Goal: Find specific page/section: Find specific page/section

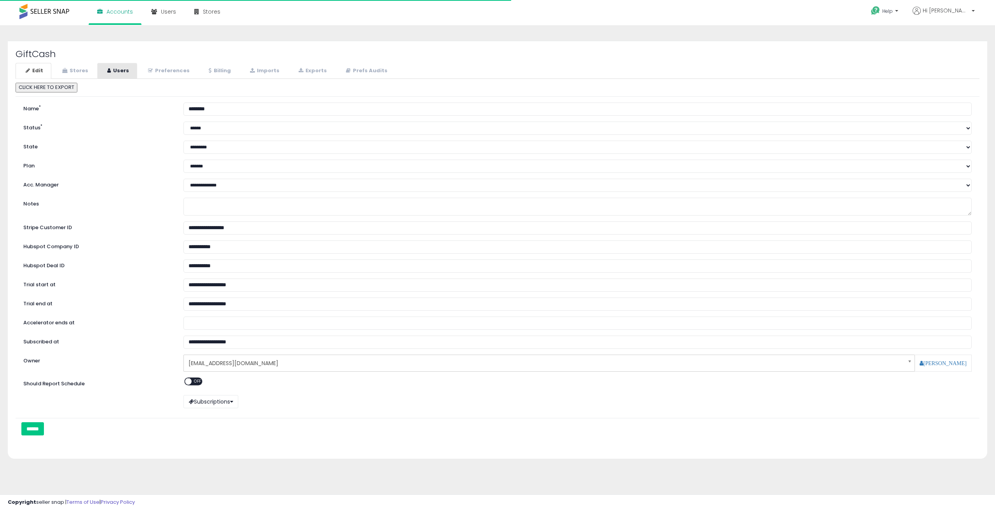
select select "**"
click at [84, 70] on link "Stores" at bounding box center [74, 71] width 44 height 16
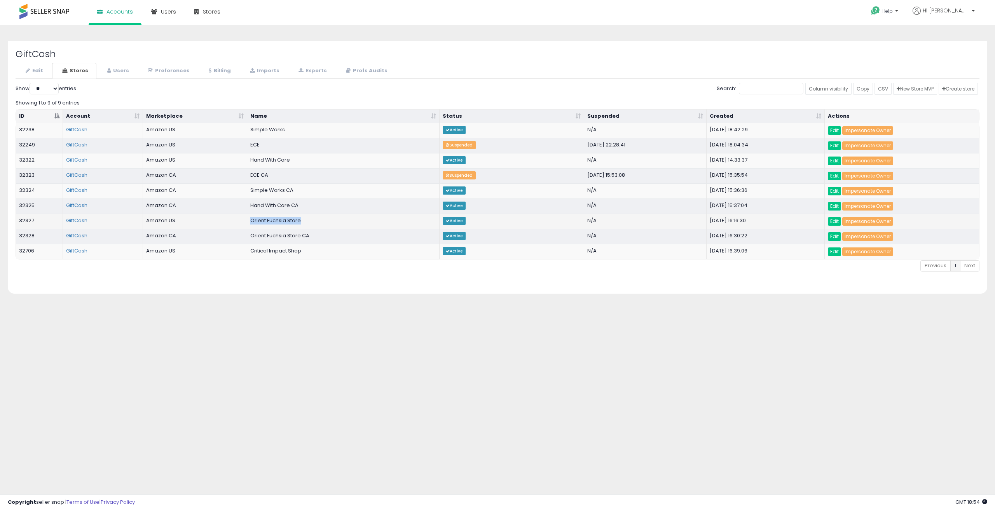
drag, startPoint x: 309, startPoint y: 223, endPoint x: 251, endPoint y: 222, distance: 57.1
click at [251, 222] on td "Orient Fuchsia Store" at bounding box center [343, 221] width 193 height 15
click at [338, 222] on td "Orient Fuchsia Store" at bounding box center [343, 221] width 193 height 15
click at [251, 220] on td "Orient Fuchsia Store" at bounding box center [343, 221] width 193 height 15
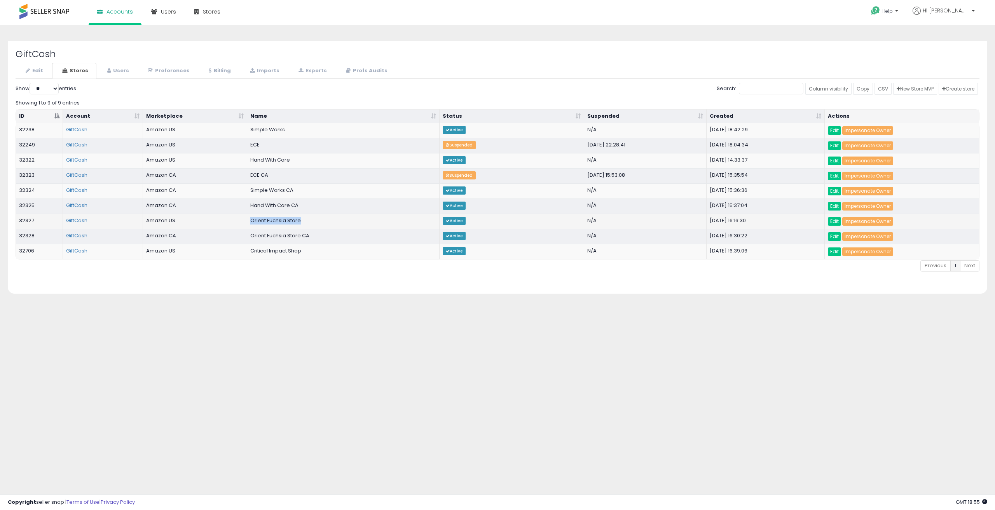
click at [251, 220] on td "Orient Fuchsia Store" at bounding box center [343, 221] width 193 height 15
click at [305, 220] on td "Orient Fuchsia Store" at bounding box center [343, 221] width 193 height 15
drag, startPoint x: 312, startPoint y: 222, endPoint x: 33, endPoint y: 214, distance: 279.2
click at [34, 214] on tr "32327 GiftCash Amazon US Orient Fuchsia Store Active N/A [DATE] 16:16:30 Edit I…" at bounding box center [497, 221] width 963 height 15
click at [27, 218] on td "32327" at bounding box center [39, 221] width 47 height 15
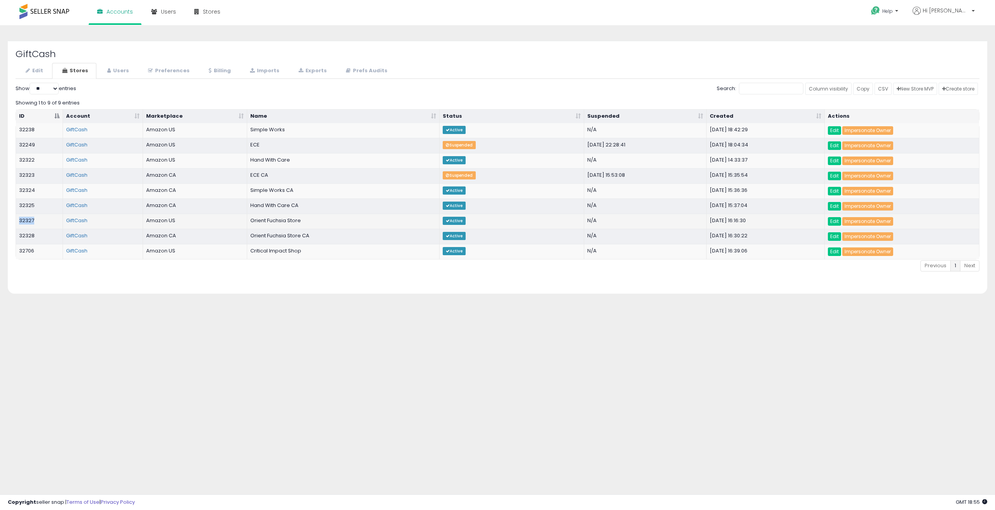
click at [27, 218] on td "32327" at bounding box center [39, 221] width 47 height 15
copy td "32327"
click at [428, 53] on h2 "GiftCash" at bounding box center [498, 54] width 964 height 10
drag, startPoint x: 323, startPoint y: 233, endPoint x: 248, endPoint y: 236, distance: 75.4
click at [248, 236] on td "Orient Fuchsia Store CA" at bounding box center [343, 236] width 193 height 15
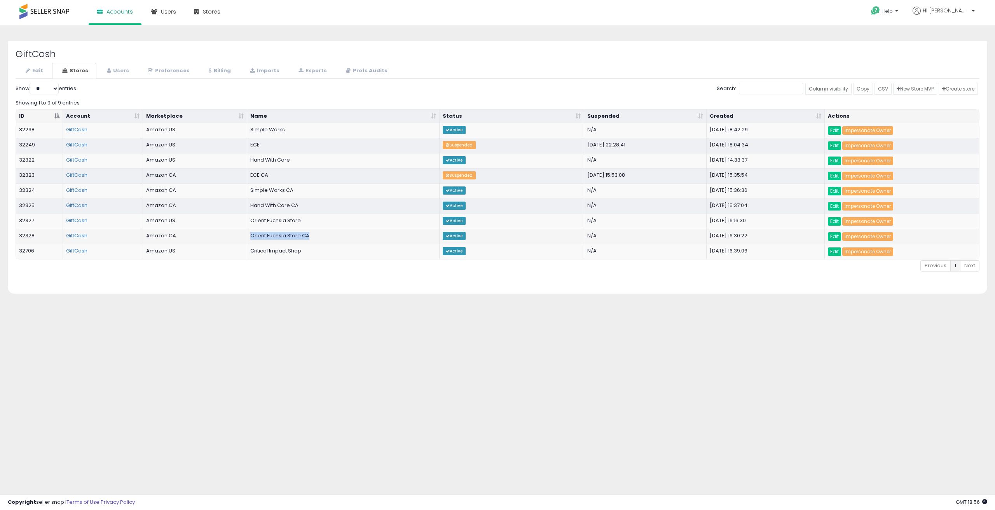
click at [248, 236] on td "Orient Fuchsia Store CA" at bounding box center [343, 236] width 193 height 15
drag, startPoint x: 309, startPoint y: 237, endPoint x: 22, endPoint y: 237, distance: 287.2
click at [22, 237] on tr "32328 GiftCash Amazon CA Orient Fuchsia Store [GEOGRAPHIC_DATA] Active N/A [DAT…" at bounding box center [497, 236] width 963 height 15
click at [39, 240] on td "32328" at bounding box center [39, 236] width 47 height 15
click at [21, 237] on td "32328" at bounding box center [39, 236] width 47 height 15
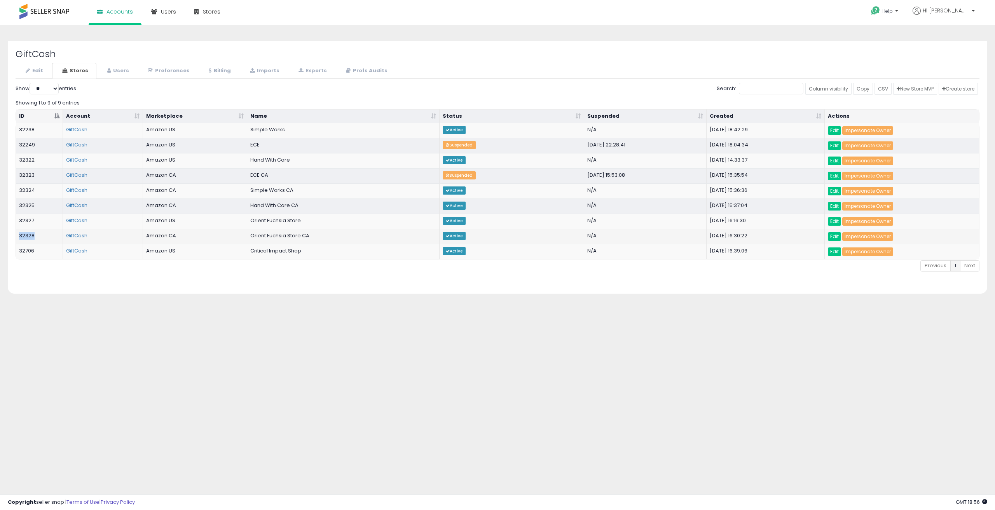
click at [21, 237] on td "32328" at bounding box center [39, 236] width 47 height 15
copy td "32328"
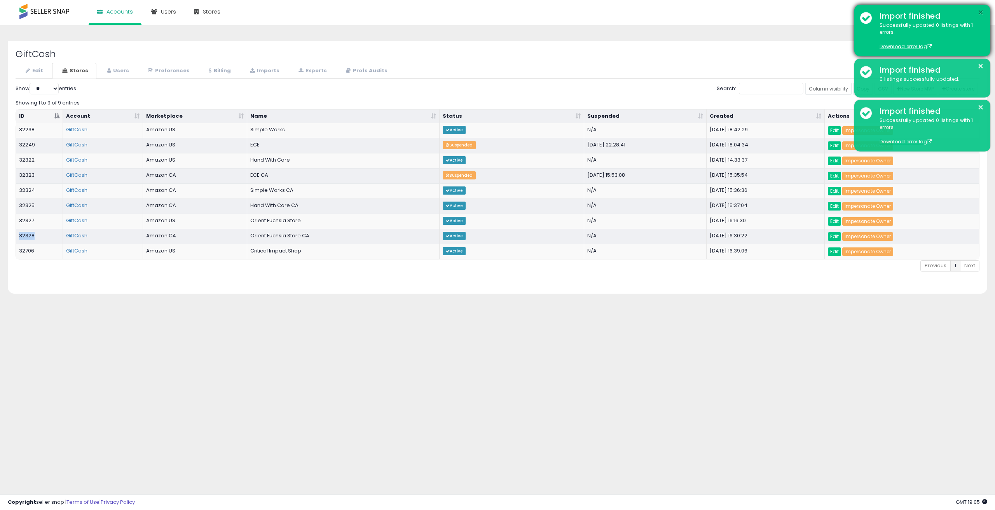
click at [978, 10] on button "×" at bounding box center [980, 13] width 6 height 10
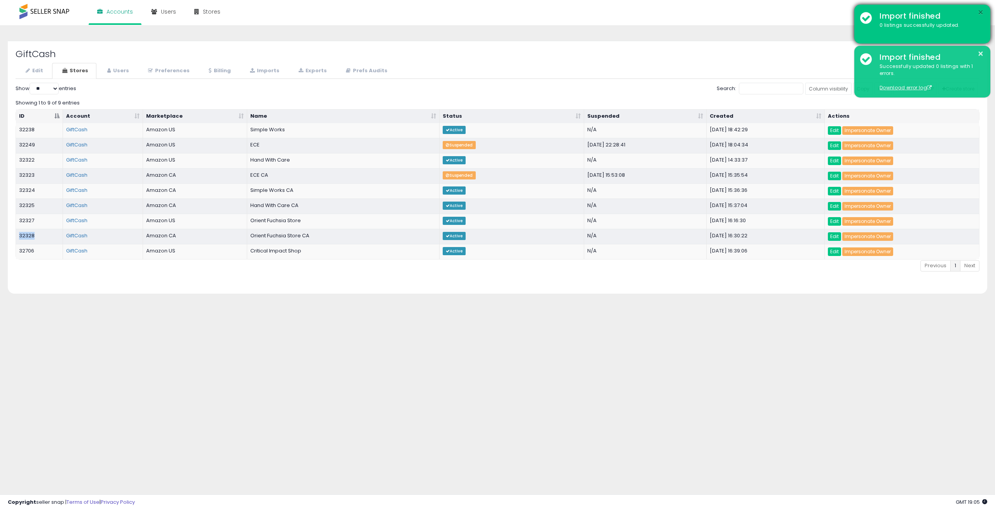
click at [979, 12] on button "×" at bounding box center [980, 13] width 6 height 10
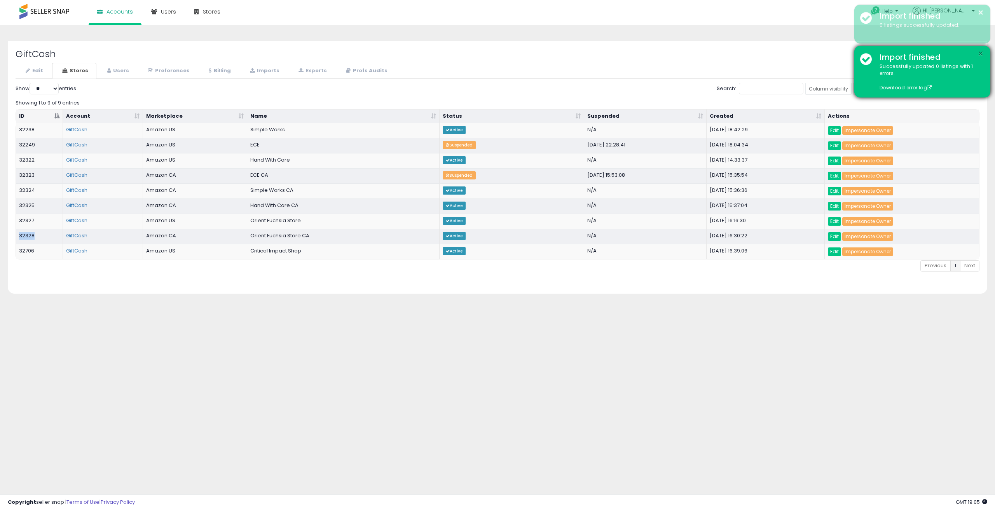
click at [978, 52] on button "×" at bounding box center [980, 54] width 6 height 10
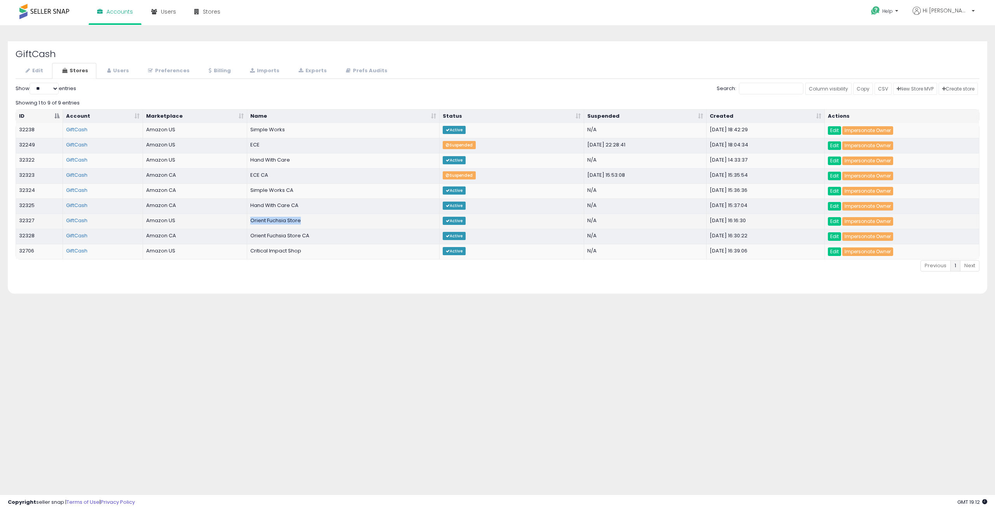
drag, startPoint x: 292, startPoint y: 221, endPoint x: 251, endPoint y: 220, distance: 41.6
click at [251, 220] on td "Orient Fuchsia Store" at bounding box center [343, 221] width 193 height 15
click at [331, 221] on td "Orient Fuchsia Store" at bounding box center [343, 221] width 193 height 15
click at [325, 220] on td "Orient Fuchsia Store" at bounding box center [343, 221] width 193 height 15
drag, startPoint x: 316, startPoint y: 220, endPoint x: 49, endPoint y: 220, distance: 267.0
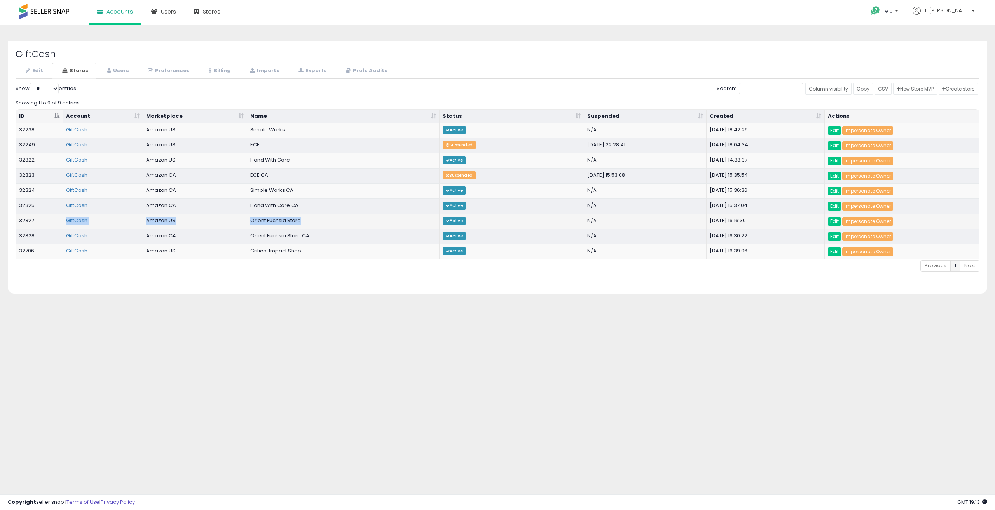
click at [49, 220] on tr "32327 GiftCash Amazon US Orient Fuchsia Store Active N/A [DATE] 16:16:30 Edit I…" at bounding box center [497, 221] width 963 height 15
click at [25, 220] on td "32327" at bounding box center [39, 221] width 47 height 15
copy td "32327"
click at [331, 220] on td "Orient Fuchsia Store" at bounding box center [343, 221] width 193 height 15
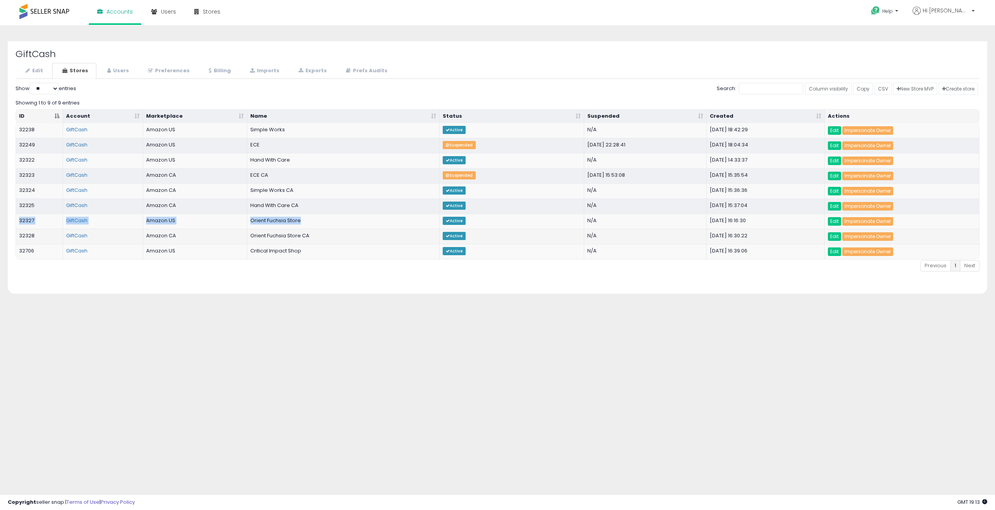
copy tr "32327 GiftCash Amazon US Orient Fuchsia Store"
click at [419, 57] on h2 "GiftCash" at bounding box center [498, 54] width 964 height 10
drag, startPoint x: 292, startPoint y: 130, endPoint x: 19, endPoint y: 129, distance: 272.8
click at [19, 129] on tr "32238 GiftCash Amazon US Simple Works Active N/A [DATE] 18:42:29 Edit Impersona…" at bounding box center [497, 130] width 963 height 15
click at [333, 185] on td "Simple Works CA" at bounding box center [343, 190] width 193 height 15
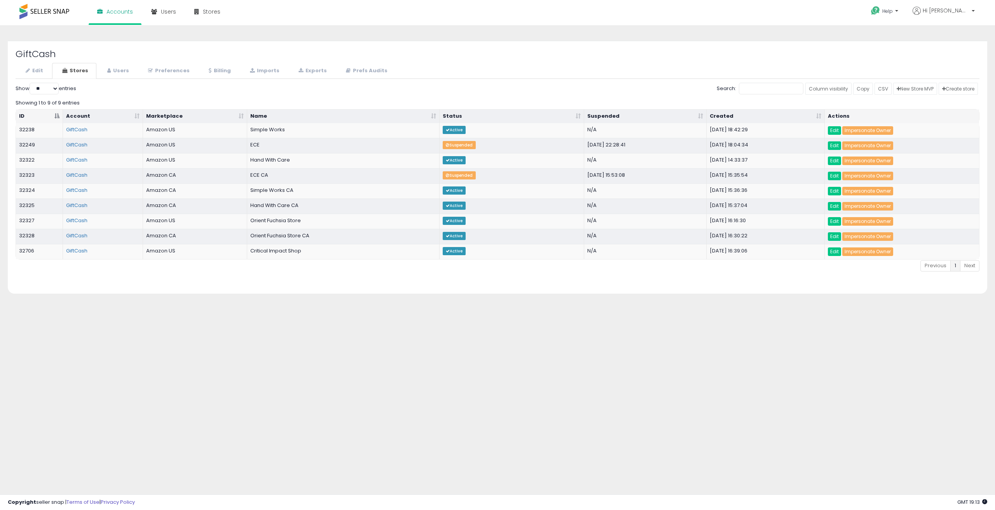
click at [282, 122] on th "Name" at bounding box center [343, 117] width 193 height 14
click at [296, 117] on th "Name" at bounding box center [343, 117] width 193 height 14
drag, startPoint x: 311, startPoint y: 130, endPoint x: 287, endPoint y: 127, distance: 23.5
click at [287, 127] on td "Simple Works CA" at bounding box center [343, 130] width 193 height 15
click at [298, 117] on th "Name" at bounding box center [343, 117] width 193 height 14
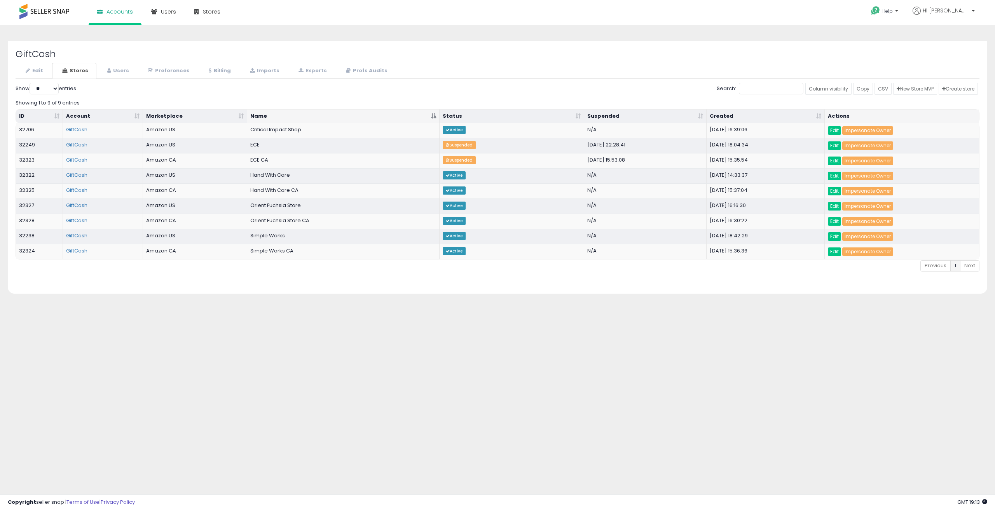
click at [298, 117] on th "Name" at bounding box center [343, 117] width 193 height 14
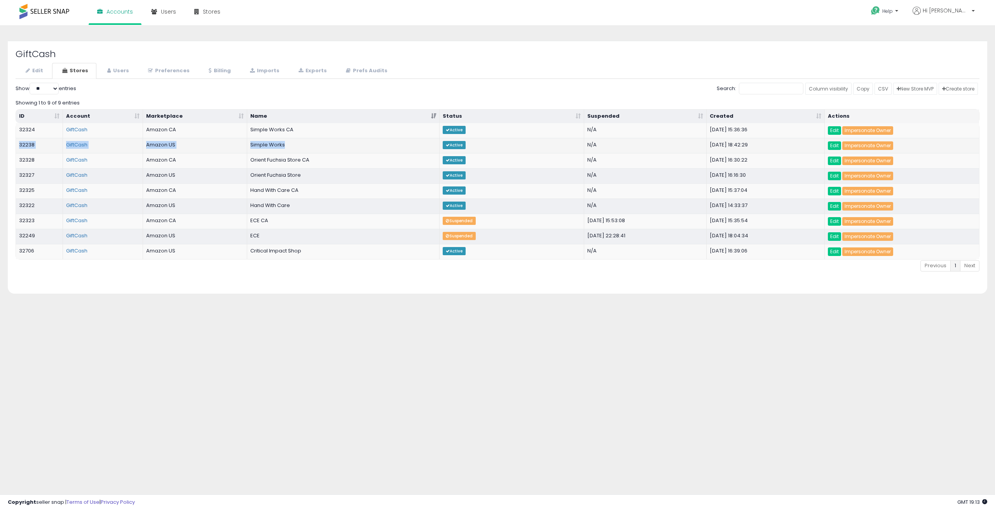
drag, startPoint x: 291, startPoint y: 145, endPoint x: 16, endPoint y: 143, distance: 274.8
click at [16, 143] on tr "32238 GiftCash Amazon US Simple Works Active N/A [DATE] 18:42:29 Edit Impersona…" at bounding box center [497, 145] width 963 height 15
copy tr "32238 GiftCash Amazon US Simple Works"
click at [336, 173] on td "Orient Fuchsia Store" at bounding box center [343, 175] width 193 height 15
drag, startPoint x: 303, startPoint y: 130, endPoint x: 20, endPoint y: 128, distance: 282.9
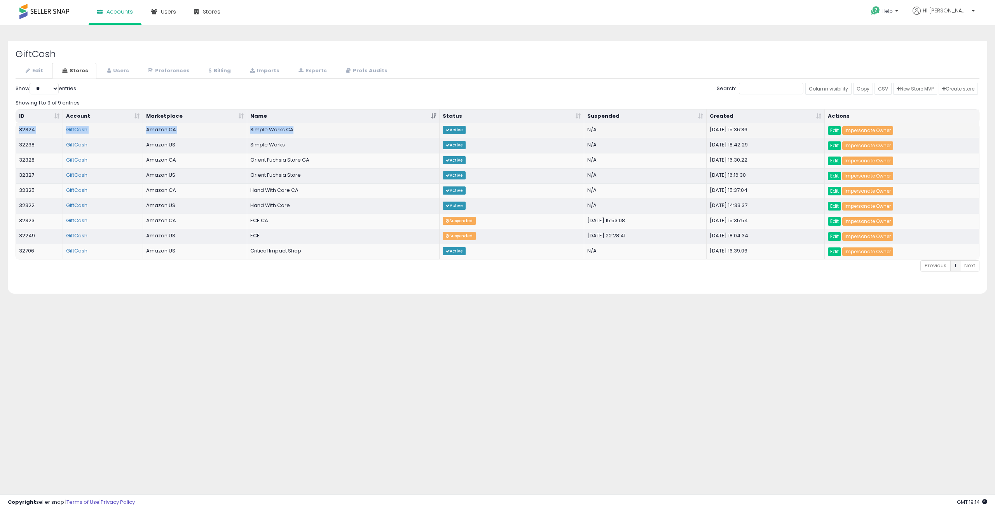
click at [20, 128] on tr "32324 GiftCash Amazon CA Simple Works CA Active N/A [DATE] 15:36:36 Edit Impers…" at bounding box center [497, 130] width 963 height 15
copy tr "32324 GiftCash Amazon CA Simple Works CA"
drag, startPoint x: 305, startPoint y: 175, endPoint x: 250, endPoint y: 177, distance: 55.6
click at [250, 177] on td "Orient Fuchsia Store" at bounding box center [343, 175] width 193 height 15
drag, startPoint x: 329, startPoint y: 160, endPoint x: 117, endPoint y: 160, distance: 212.6
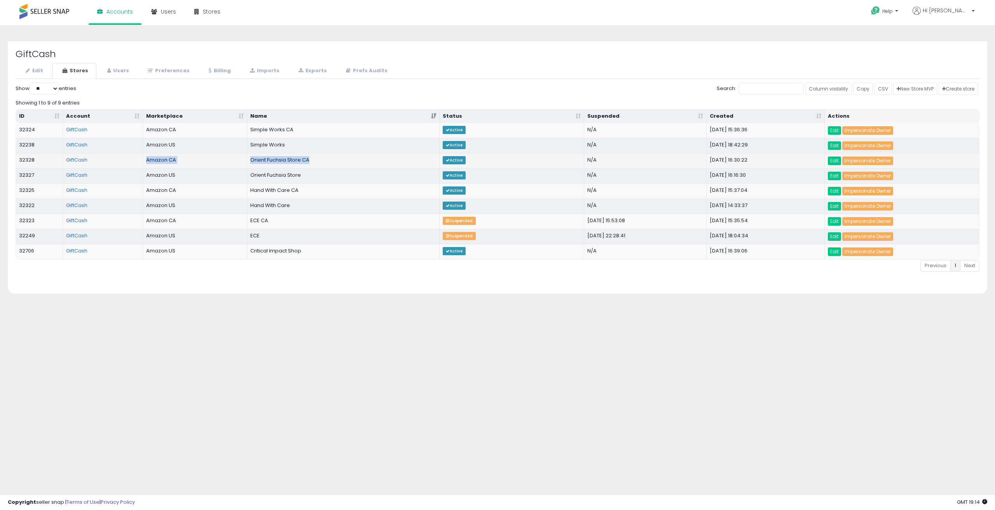
click at [117, 160] on tr "32328 GiftCash Amazon CA Orient Fuchsia Store [GEOGRAPHIC_DATA] Active N/A [DAT…" at bounding box center [497, 160] width 963 height 15
click at [305, 158] on td "Orient Fuchsia Store CA" at bounding box center [343, 160] width 193 height 15
drag, startPoint x: 318, startPoint y: 159, endPoint x: 20, endPoint y: 162, distance: 298.5
click at [20, 162] on tr "32328 GiftCash Amazon CA Orient Fuchsia Store [GEOGRAPHIC_DATA] Active N/A [DAT…" at bounding box center [497, 160] width 963 height 15
click at [20, 160] on td "32328" at bounding box center [39, 160] width 47 height 15
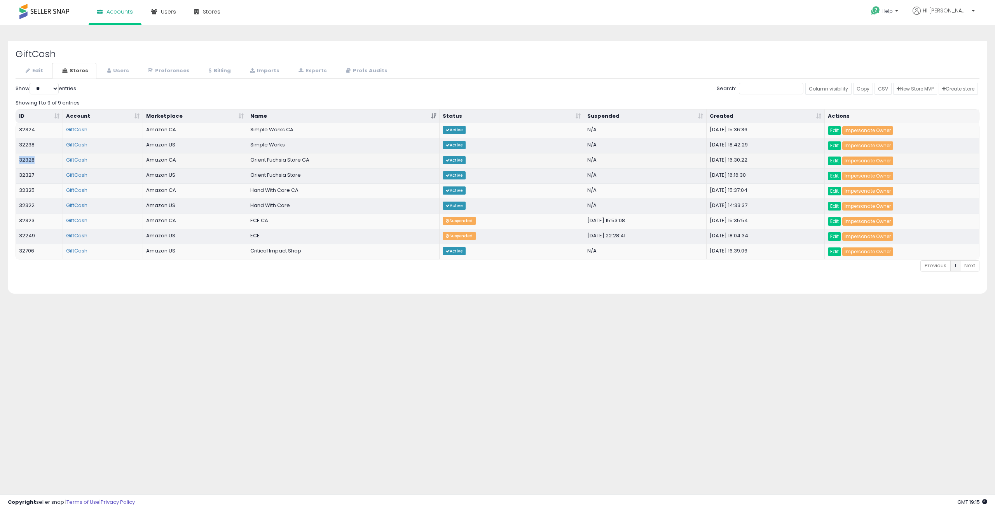
click at [20, 160] on td "32328" at bounding box center [39, 160] width 47 height 15
drag, startPoint x: 323, startPoint y: 161, endPoint x: 17, endPoint y: 160, distance: 305.9
click at [17, 160] on tr "32328 GiftCash Amazon CA Orient Fuchsia Store [GEOGRAPHIC_DATA] Active N/A [DAT…" at bounding box center [497, 160] width 963 height 15
copy tr "32328 GiftCash Amazon CA Orient Fuchsia Store [GEOGRAPHIC_DATA]"
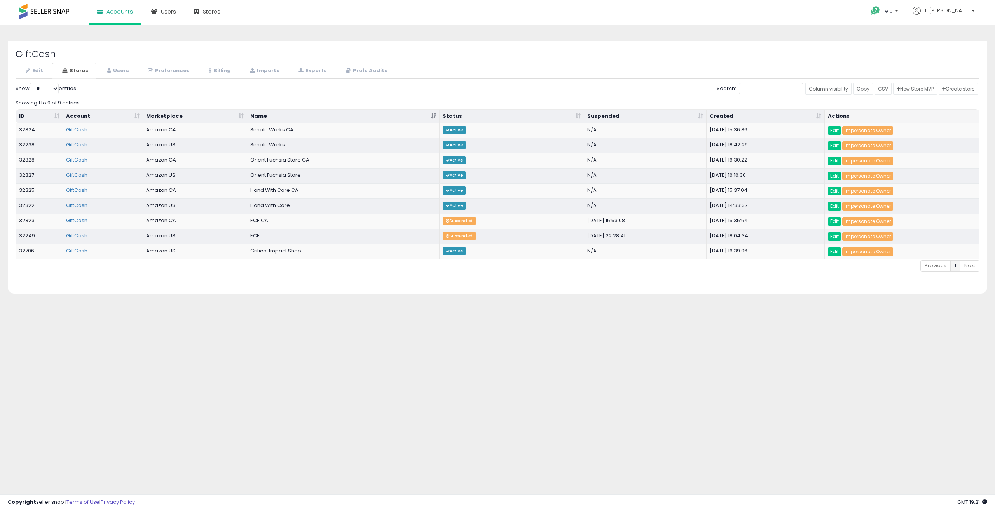
click at [229, 286] on div "GiftCash Edit Stores Users Preferences Billing *" at bounding box center [497, 167] width 979 height 253
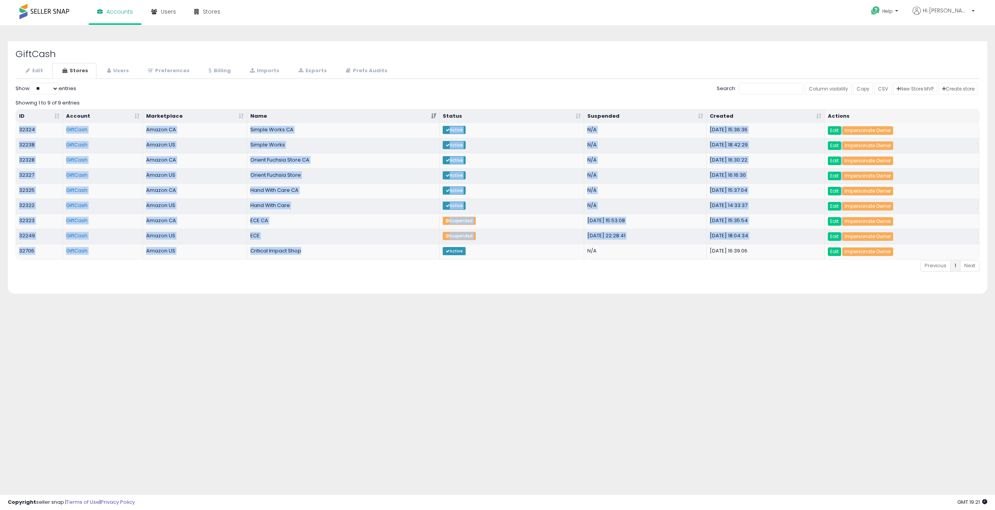
drag, startPoint x: 300, startPoint y: 246, endPoint x: 13, endPoint y: 130, distance: 309.6
click at [13, 130] on div "GiftCash Edit Stores Users Preferences Billing *" at bounding box center [497, 167] width 979 height 253
copy table "ID Account Marketplace Name Status Suspended Created Actions 32324 GiftCash Ama…"
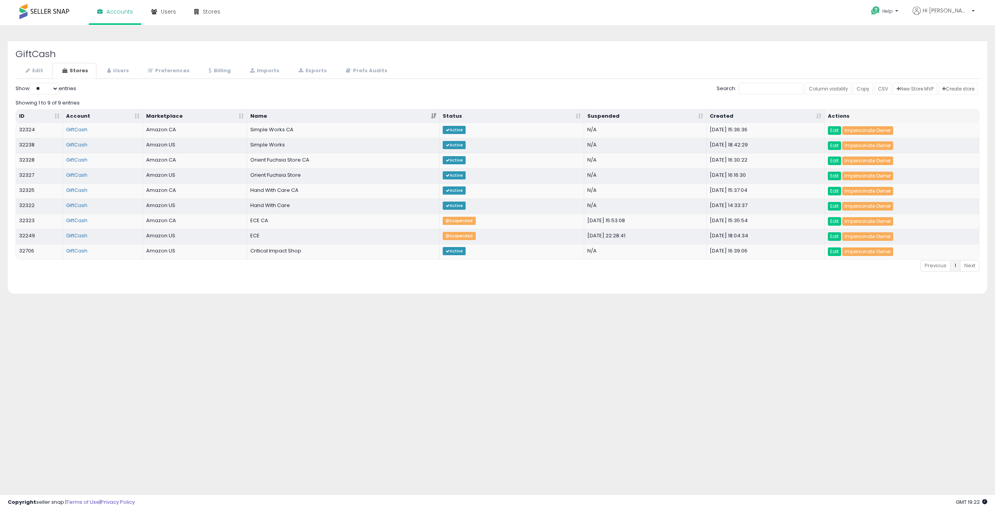
click at [354, 310] on div "**********" at bounding box center [497, 194] width 987 height 323
click at [37, 143] on td "32238" at bounding box center [39, 145] width 47 height 15
drag, startPoint x: 26, startPoint y: 161, endPoint x: 40, endPoint y: 164, distance: 13.6
click at [38, 164] on td "32328" at bounding box center [39, 160] width 47 height 15
drag, startPoint x: 26, startPoint y: 173, endPoint x: 44, endPoint y: 178, distance: 19.0
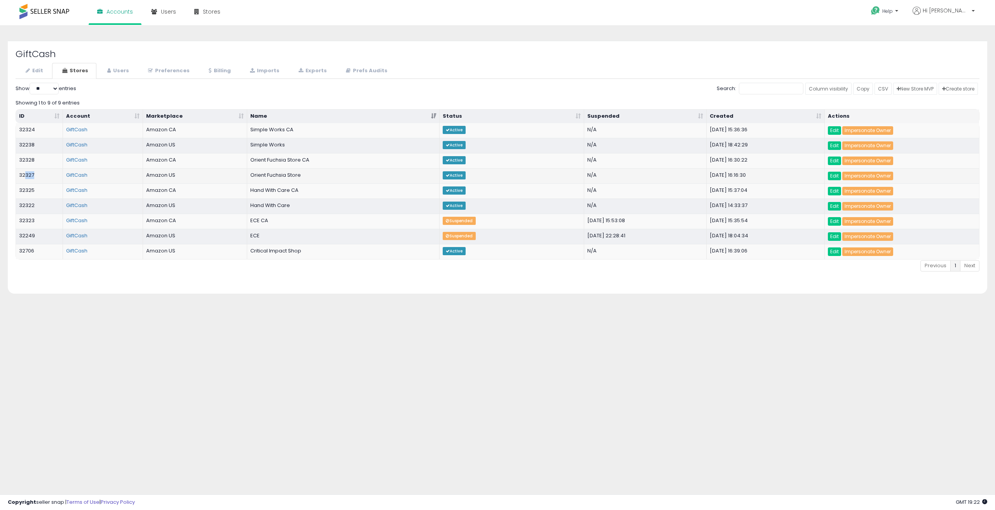
click at [39, 175] on td "32327" at bounding box center [39, 175] width 47 height 15
drag, startPoint x: 27, startPoint y: 187, endPoint x: 46, endPoint y: 190, distance: 19.1
click at [45, 190] on td "32325" at bounding box center [39, 190] width 47 height 15
drag, startPoint x: 33, startPoint y: 208, endPoint x: 45, endPoint y: 213, distance: 13.6
click at [45, 211] on td "32322" at bounding box center [39, 206] width 47 height 15
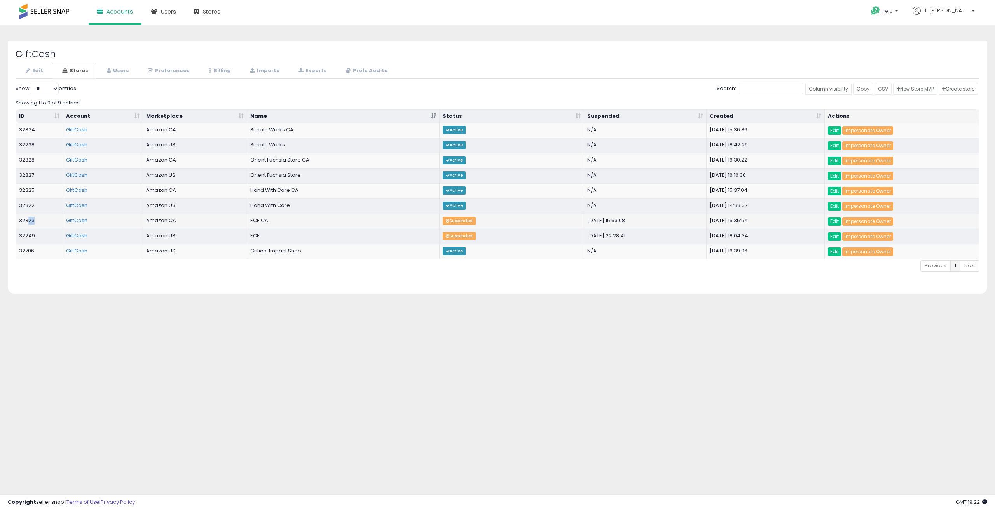
drag, startPoint x: 27, startPoint y: 220, endPoint x: 50, endPoint y: 227, distance: 24.3
click at [47, 226] on td "32323" at bounding box center [39, 221] width 47 height 15
drag, startPoint x: 29, startPoint y: 235, endPoint x: 47, endPoint y: 238, distance: 18.5
click at [47, 237] on td "32249" at bounding box center [39, 236] width 47 height 15
drag, startPoint x: 28, startPoint y: 249, endPoint x: 79, endPoint y: 255, distance: 52.1
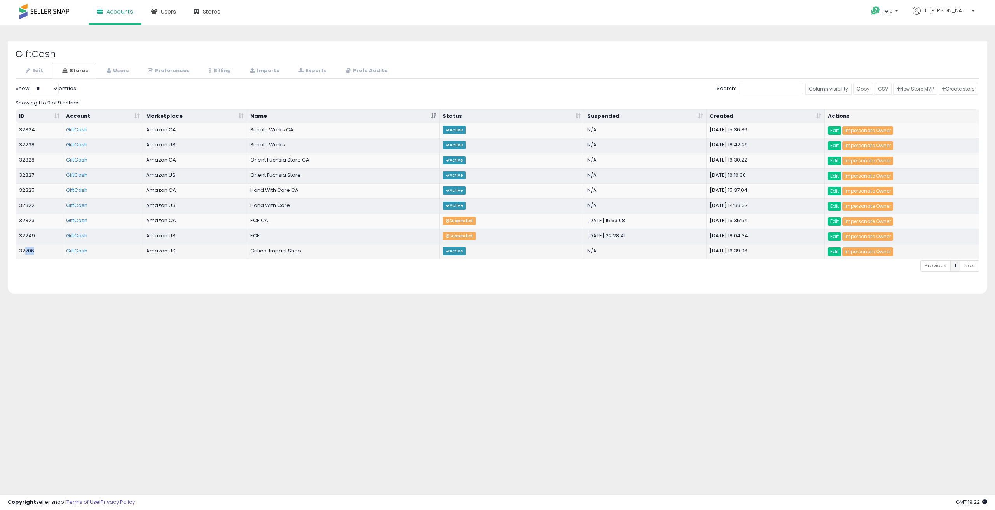
click at [67, 255] on tr "32706 GiftCash Amazon US Critical Impact Shop Active N/A [DATE] 16:39:06 Edit I…" at bounding box center [497, 251] width 963 height 15
